Goal: Task Accomplishment & Management: Use online tool/utility

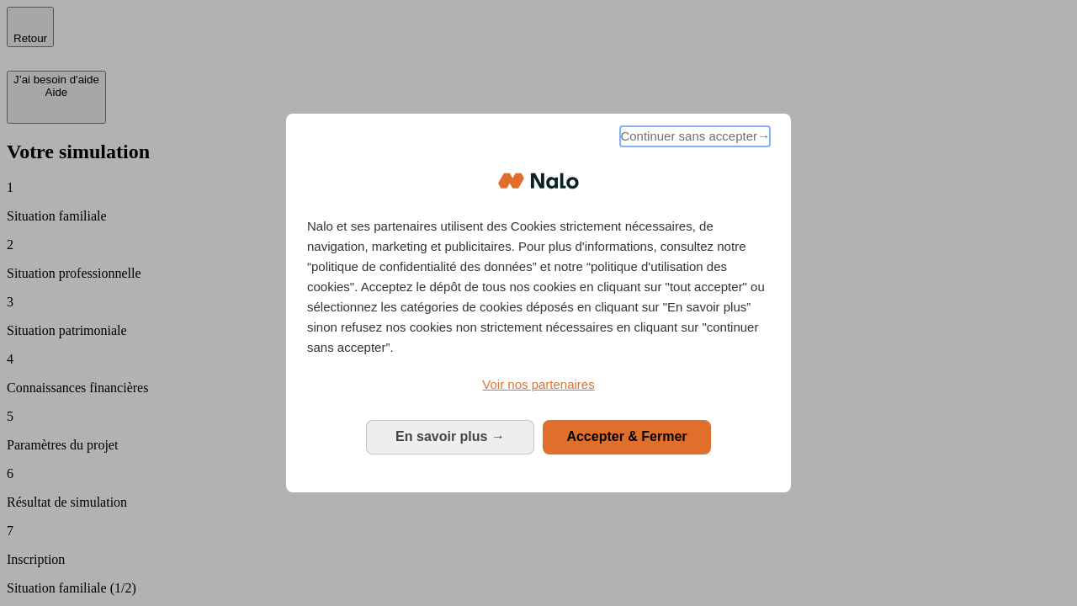
click at [693, 139] on span "Continuer sans accepter →" at bounding box center [695, 136] width 150 height 20
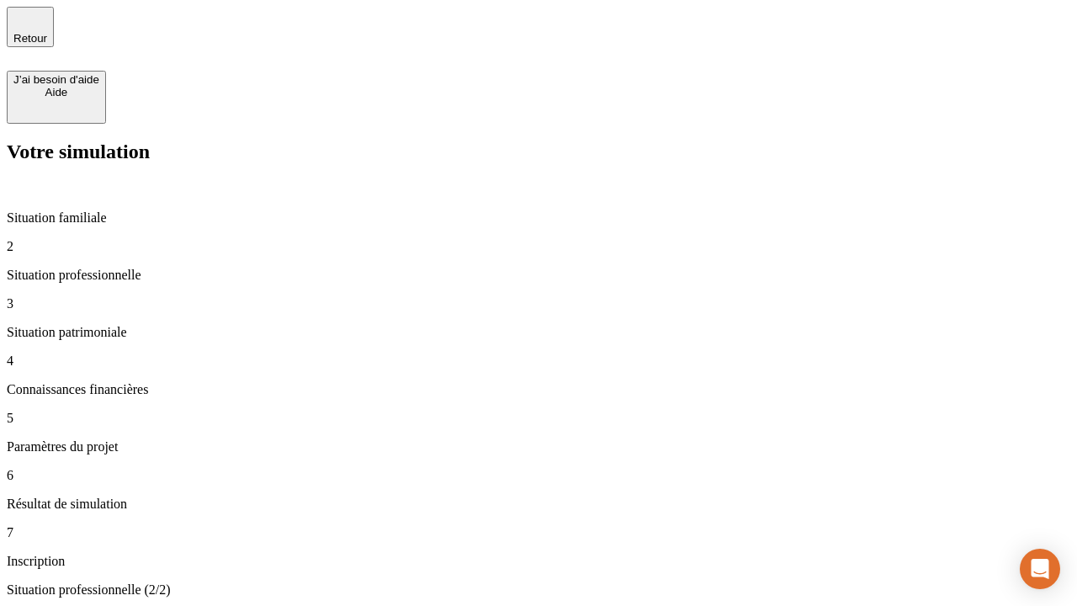
type input "30 000"
type input "40 000"
